Goal: Information Seeking & Learning: Learn about a topic

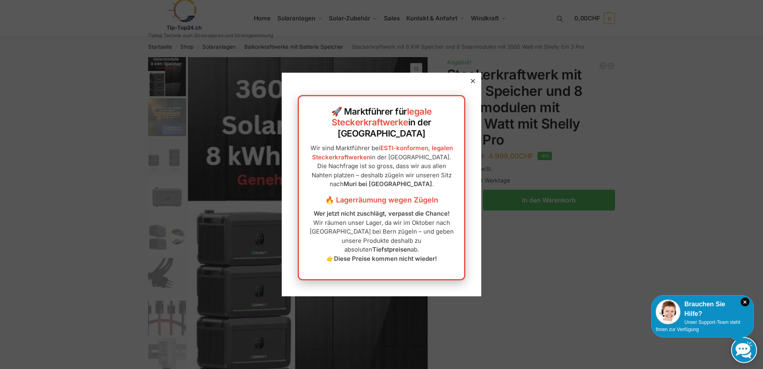
click at [471, 83] on icon at bounding box center [473, 81] width 4 height 4
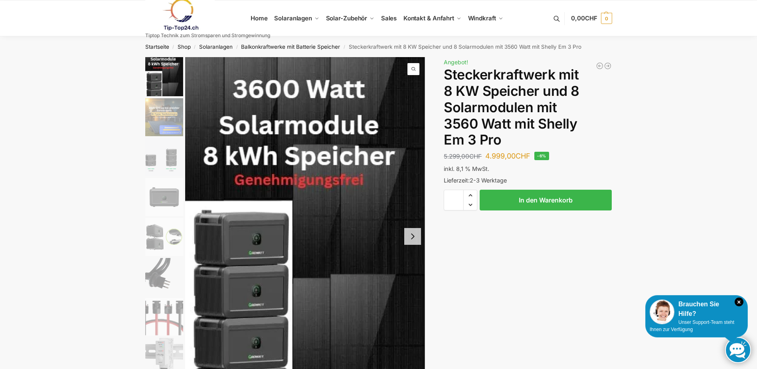
click at [158, 271] on img "6 / 9" at bounding box center [164, 277] width 38 height 38
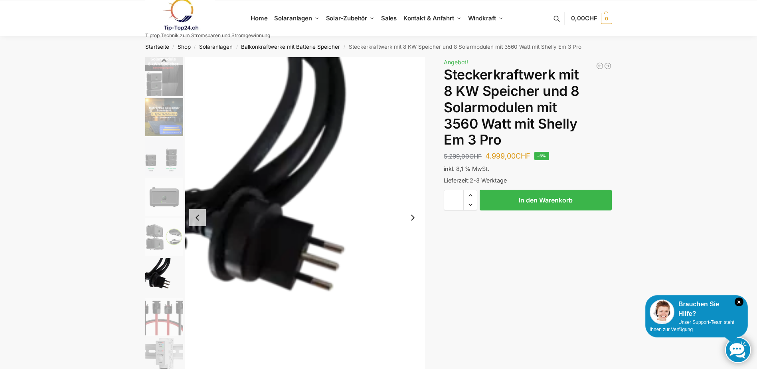
scroll to position [80, 0]
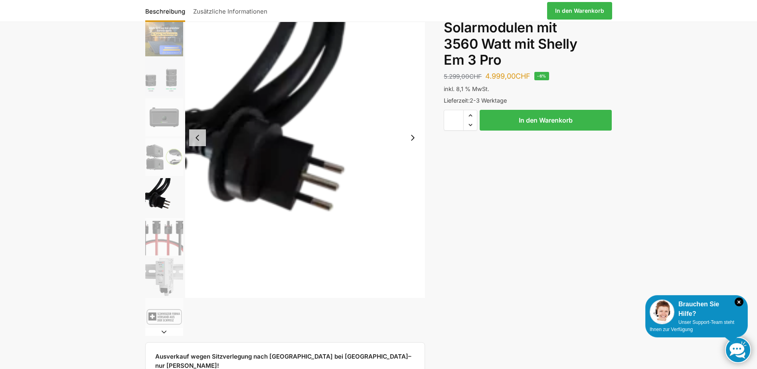
click at [163, 257] on li "8 / 9" at bounding box center [163, 277] width 40 height 40
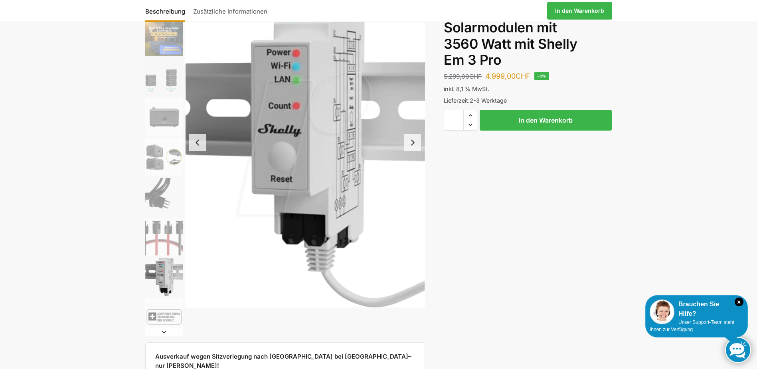
scroll to position [40, 0]
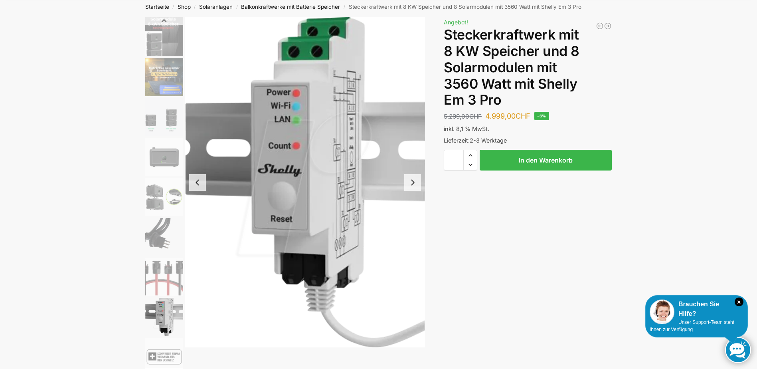
click at [167, 115] on img "3 / 9" at bounding box center [164, 117] width 38 height 38
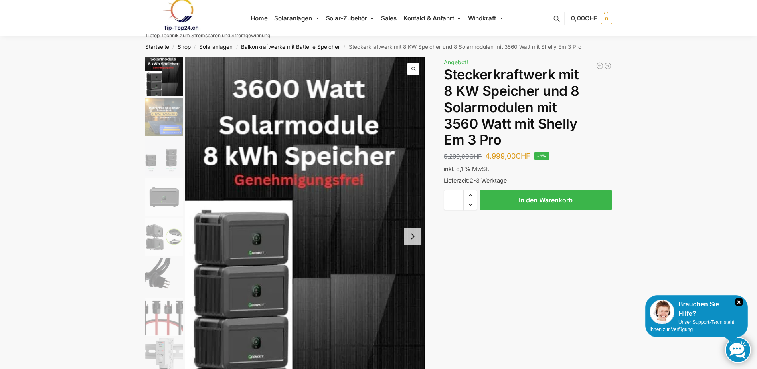
click at [176, 117] on img "2 / 9" at bounding box center [164, 117] width 38 height 38
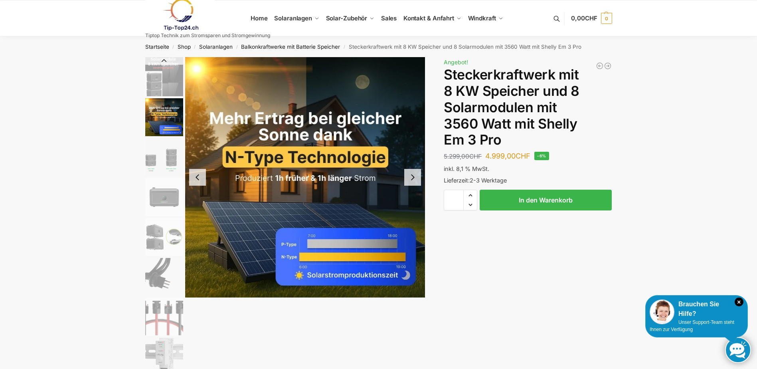
click at [175, 154] on img "3 / 9" at bounding box center [164, 157] width 38 height 38
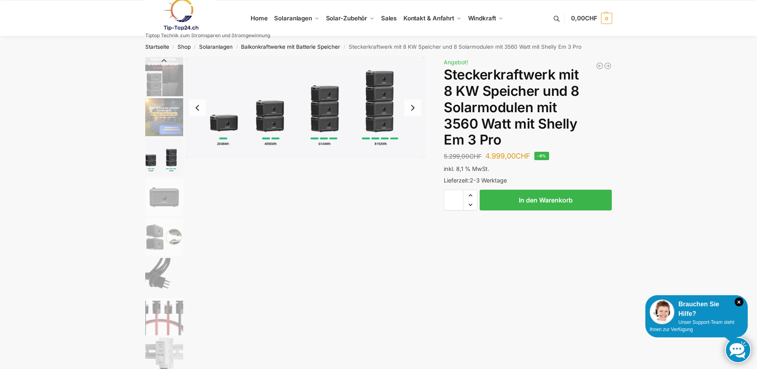
click at [159, 198] on img "4 / 9" at bounding box center [164, 197] width 38 height 38
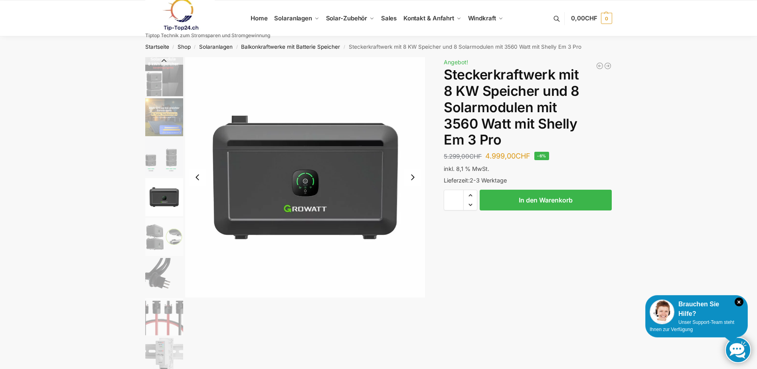
click at [174, 234] on img "5 / 9" at bounding box center [164, 237] width 38 height 38
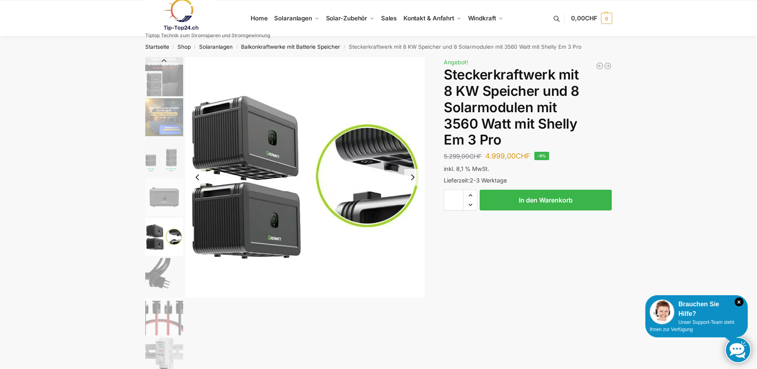
click at [166, 268] on img "6 / 9" at bounding box center [164, 277] width 38 height 38
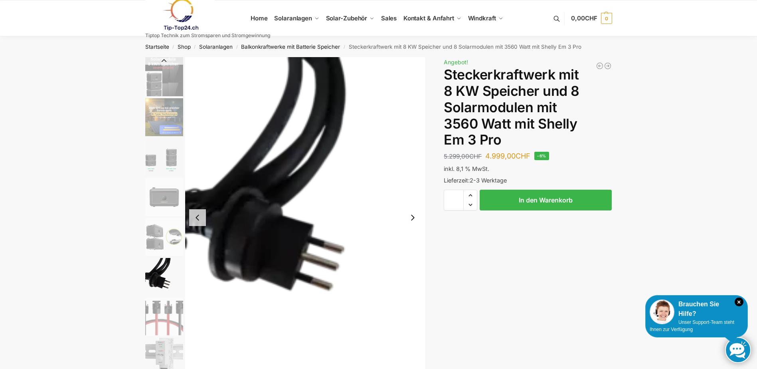
click at [166, 312] on img "7 / 9" at bounding box center [164, 317] width 38 height 38
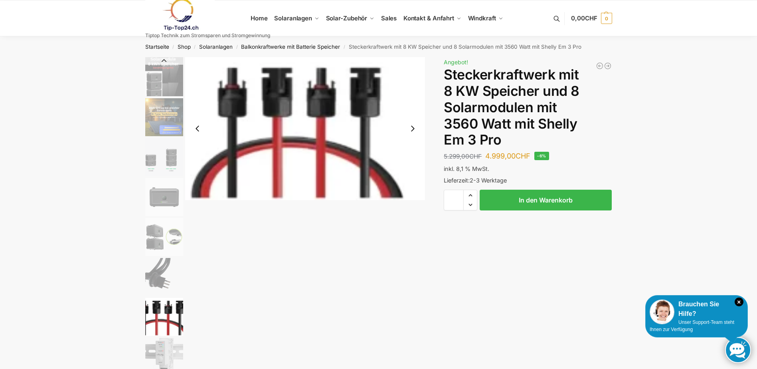
scroll to position [40, 0]
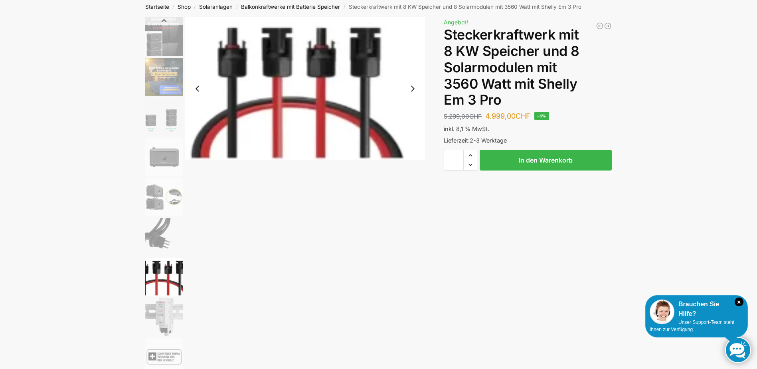
click at [164, 303] on img "8 / 9" at bounding box center [164, 317] width 38 height 38
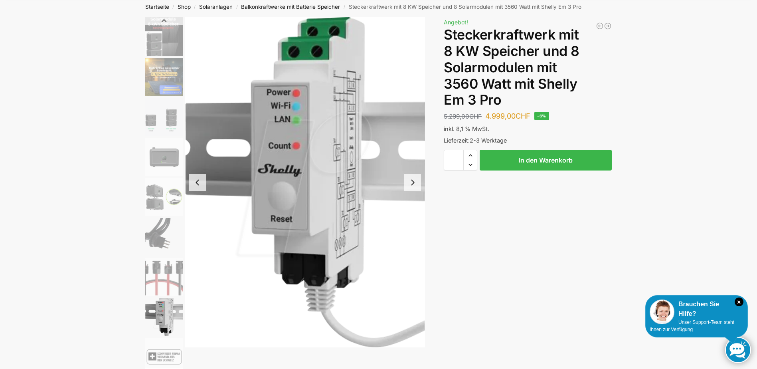
click at [173, 158] on img "4 / 9" at bounding box center [164, 157] width 38 height 38
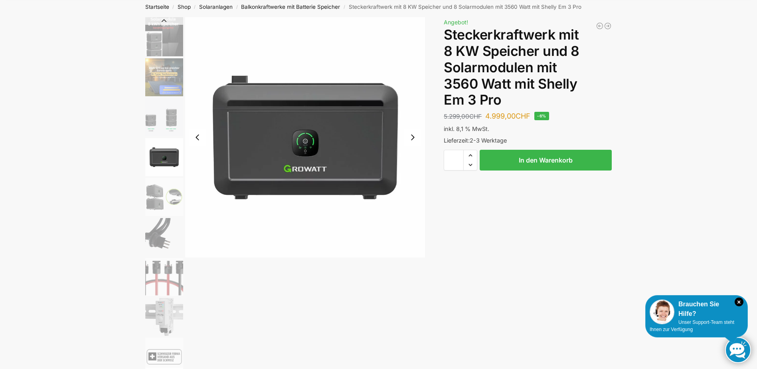
scroll to position [0, 0]
